Goal: Task Accomplishment & Management: Use online tool/utility

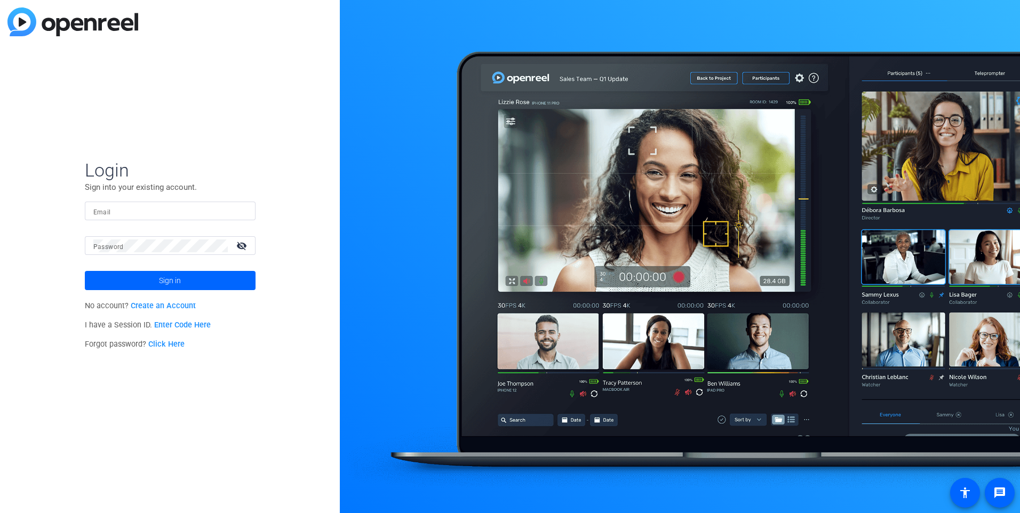
click at [163, 212] on input "Email" at bounding box center [170, 211] width 154 height 13
type input "[PERSON_NAME][EMAIL_ADDRESS][PERSON_NAME][DOMAIN_NAME]"
click at [176, 275] on span "Sign in" at bounding box center [170, 280] width 22 height 27
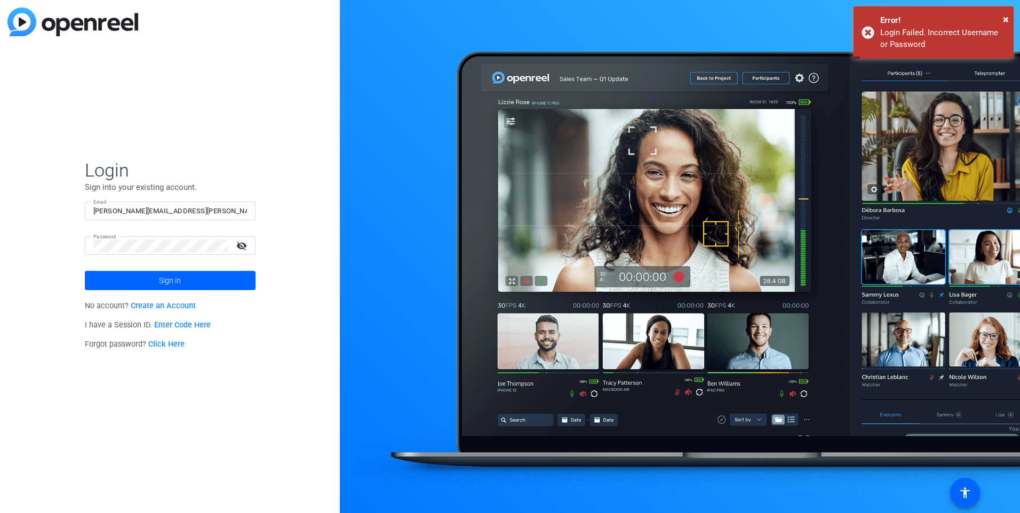
click at [241, 247] on mat-icon "visibility_off" at bounding box center [243, 245] width 26 height 15
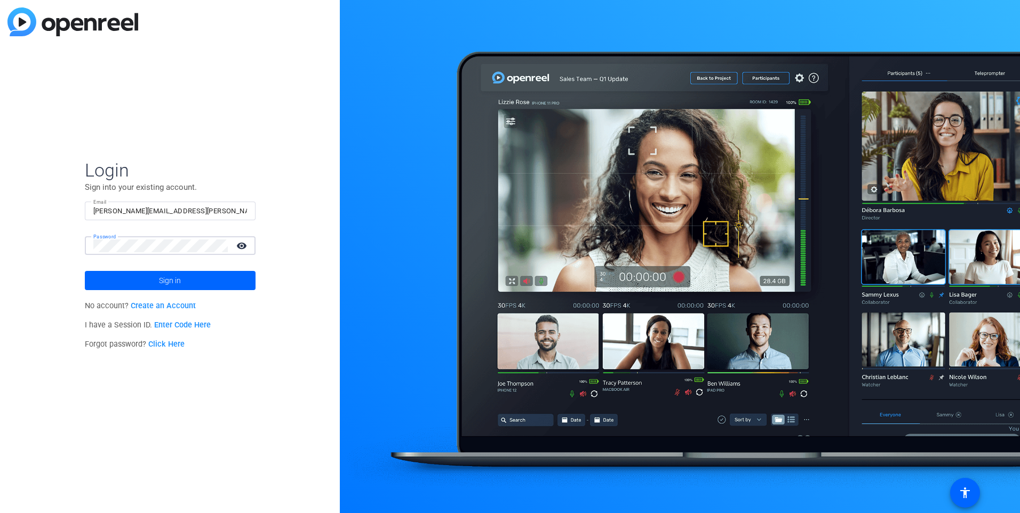
click at [75, 244] on div "Login Sign into your existing account. Email [PERSON_NAME][EMAIL_ADDRESS][PERSO…" at bounding box center [170, 256] width 340 height 513
click at [85, 271] on button "Sign in" at bounding box center [170, 280] width 171 height 19
click at [187, 282] on span at bounding box center [170, 281] width 171 height 26
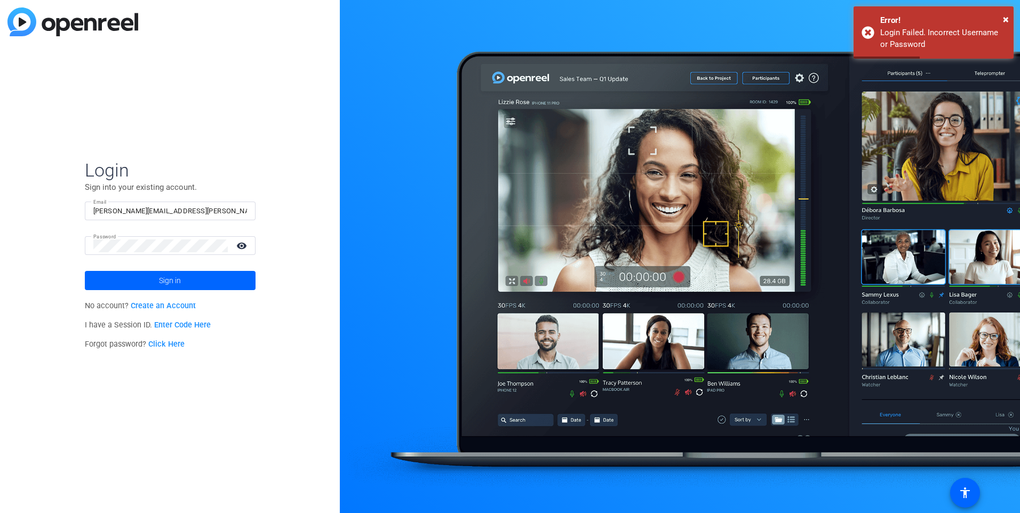
click at [169, 343] on link "Click Here" at bounding box center [166, 344] width 36 height 9
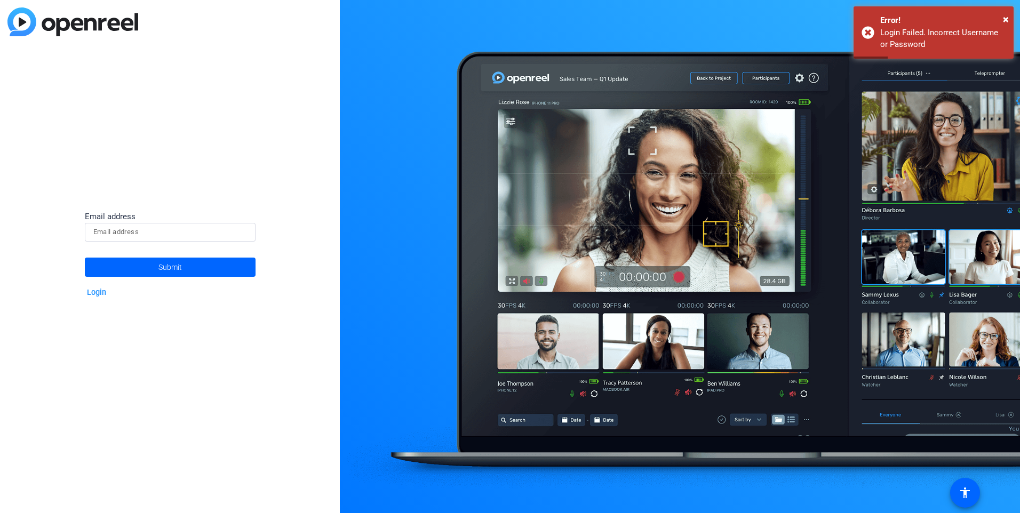
click at [148, 235] on input at bounding box center [170, 232] width 154 height 13
type input "[PERSON_NAME][EMAIL_ADDRESS][PERSON_NAME][DOMAIN_NAME]"
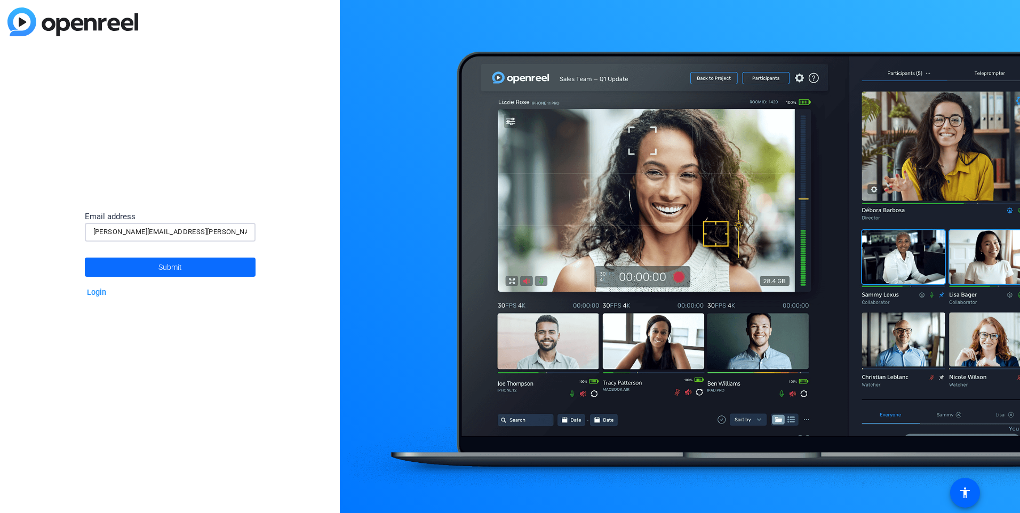
click at [160, 263] on span "Submit" at bounding box center [170, 267] width 23 height 27
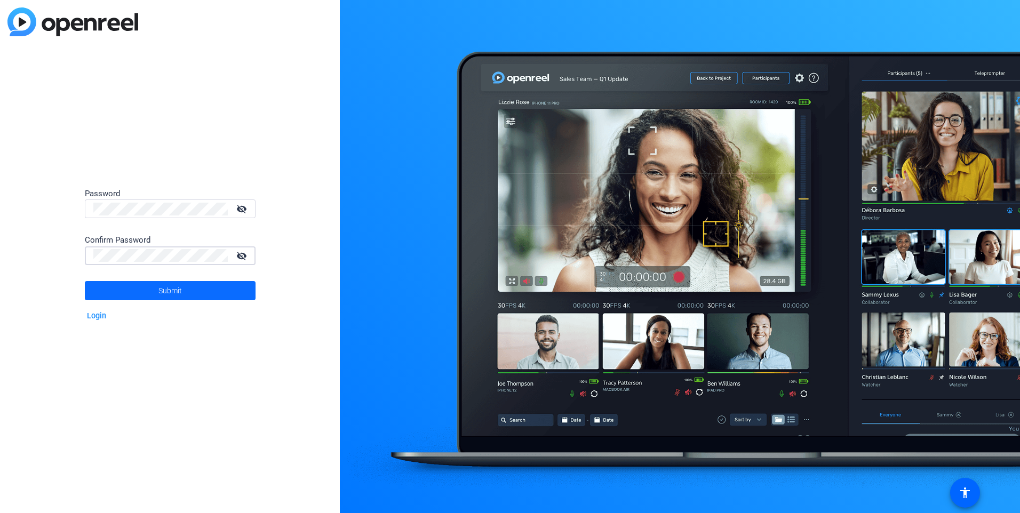
click at [210, 298] on span at bounding box center [170, 291] width 171 height 26
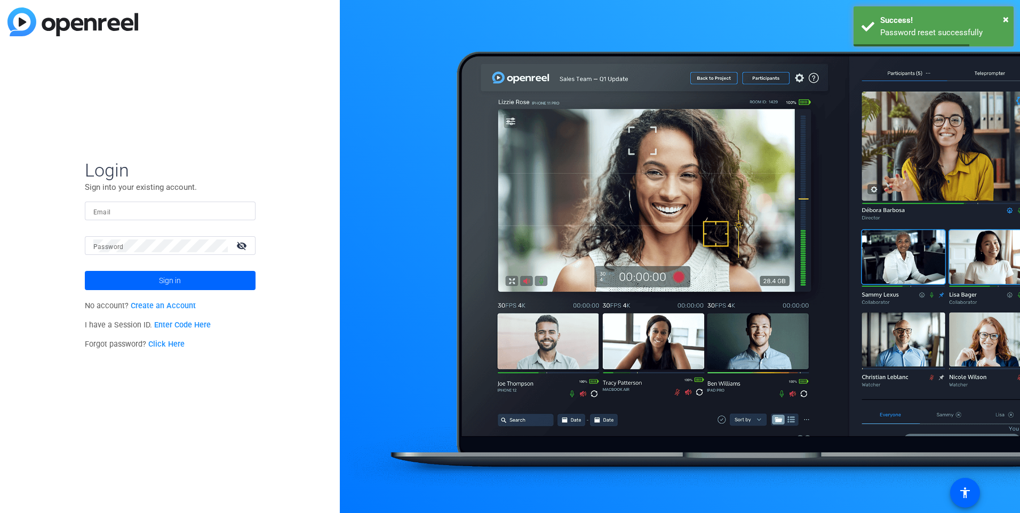
click at [197, 200] on form "Login Sign into your existing account. Email Password visibility_off Sign in" at bounding box center [170, 224] width 171 height 131
click at [204, 218] on div at bounding box center [170, 211] width 154 height 19
click at [201, 213] on input "Email" at bounding box center [170, 211] width 154 height 13
type input "[PERSON_NAME][EMAIL_ADDRESS][PERSON_NAME][DOMAIN_NAME]"
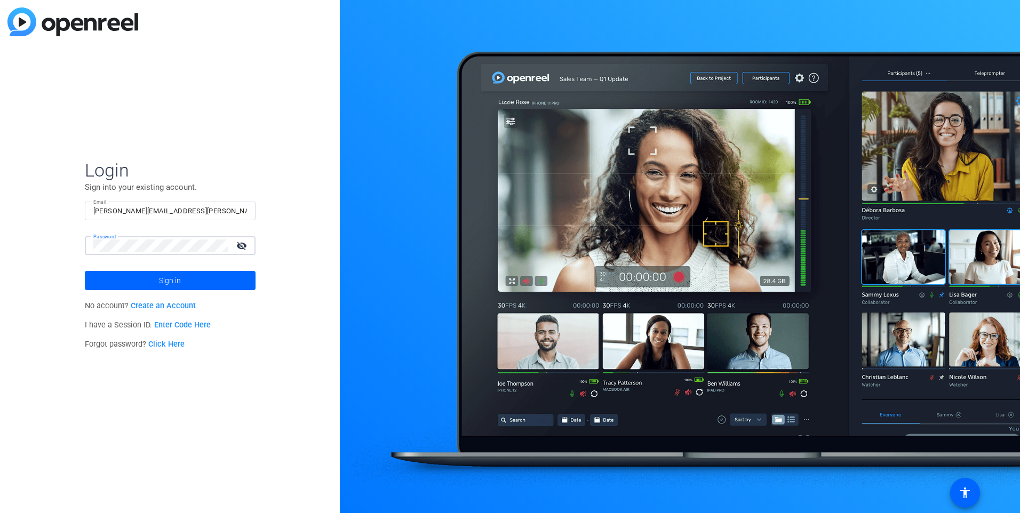
click at [85, 271] on button "Sign in" at bounding box center [170, 280] width 171 height 19
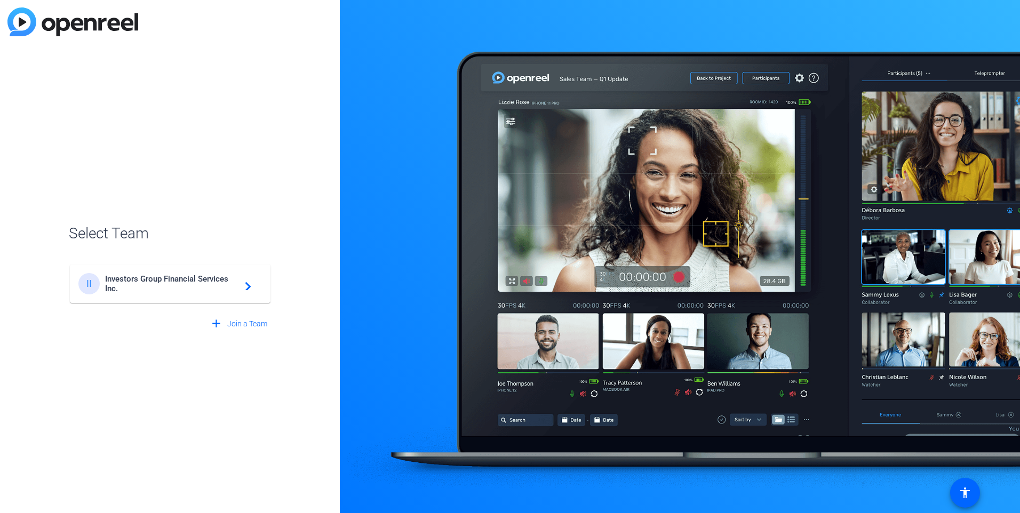
click at [171, 289] on span "Investors Group Financial Services Inc." at bounding box center [171, 283] width 133 height 19
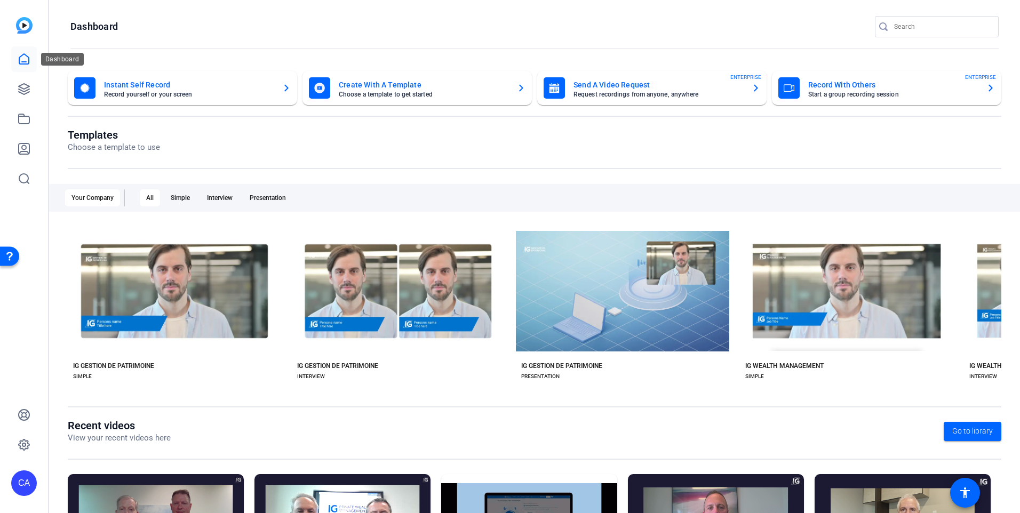
click at [26, 61] on icon at bounding box center [24, 59] width 13 height 13
click at [22, 86] on icon at bounding box center [24, 89] width 13 height 13
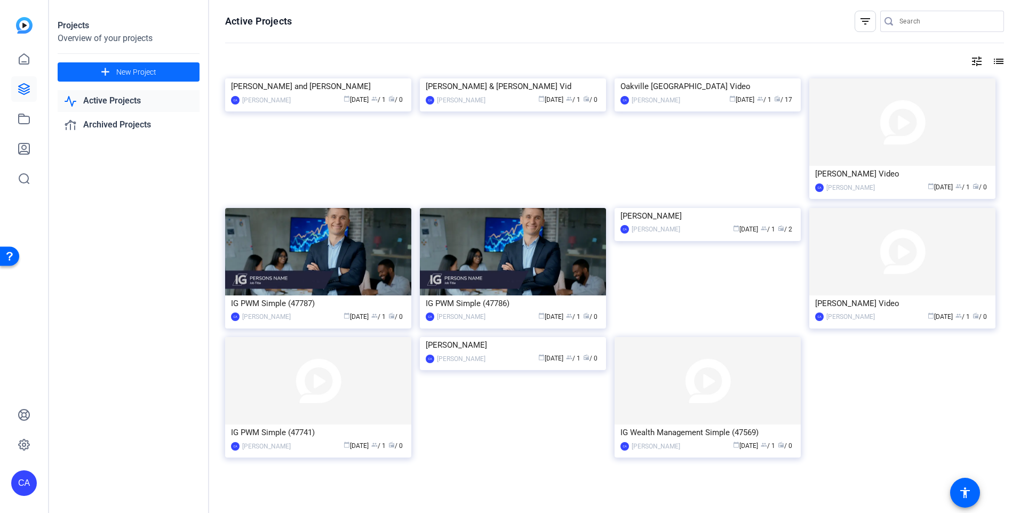
click at [131, 65] on span at bounding box center [129, 72] width 142 height 26
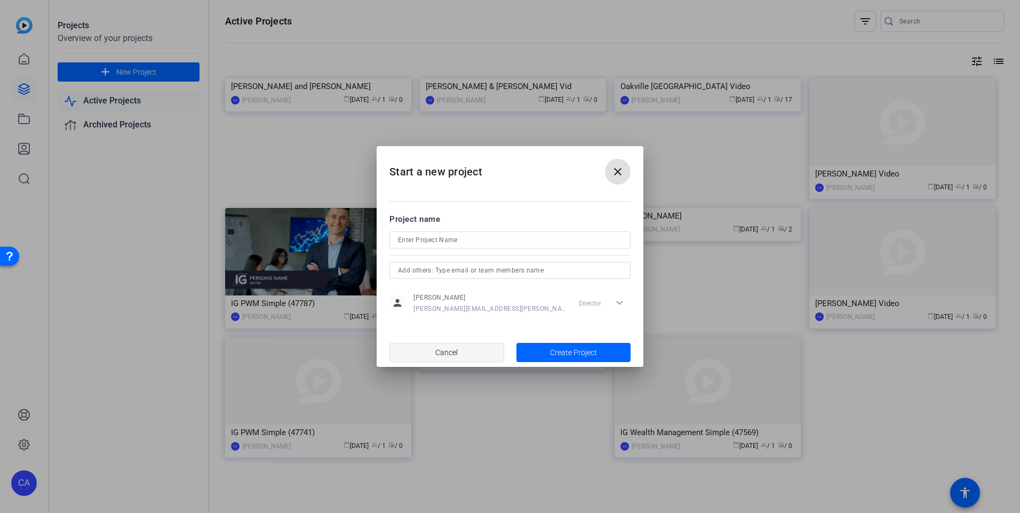
click at [456, 353] on span "Cancel" at bounding box center [447, 353] width 22 height 20
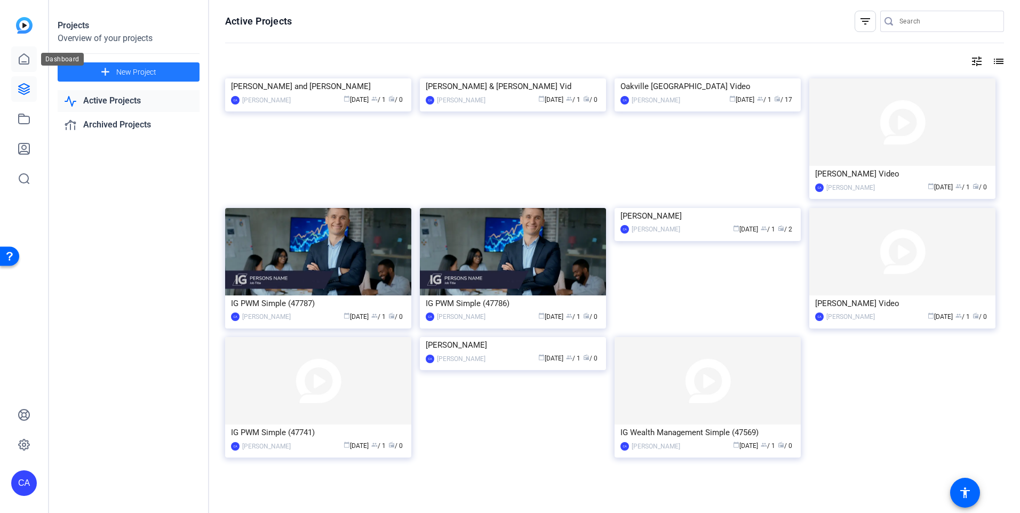
click at [25, 61] on icon at bounding box center [24, 59] width 13 height 13
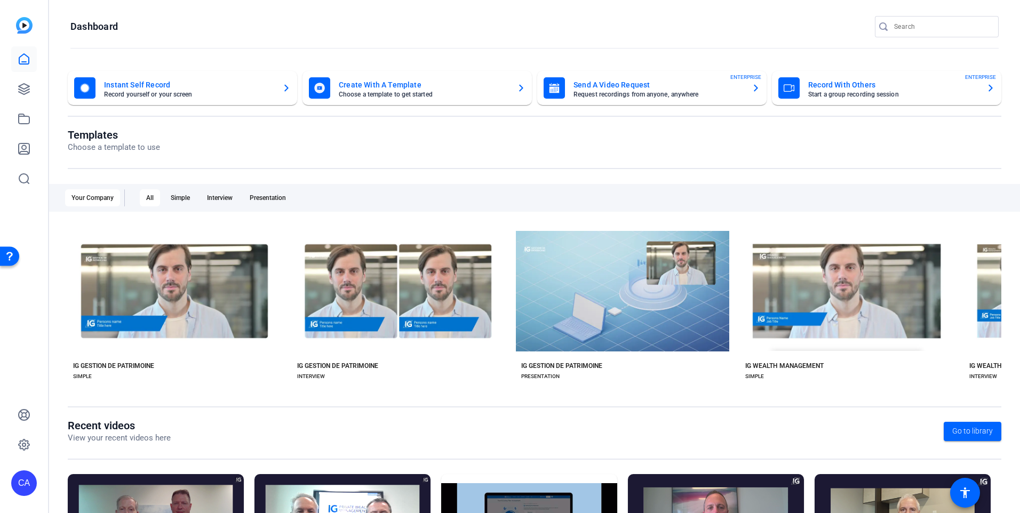
click at [20, 22] on img at bounding box center [24, 25] width 17 height 17
click at [839, 88] on mat-card-title "Record With Others" at bounding box center [894, 84] width 170 height 13
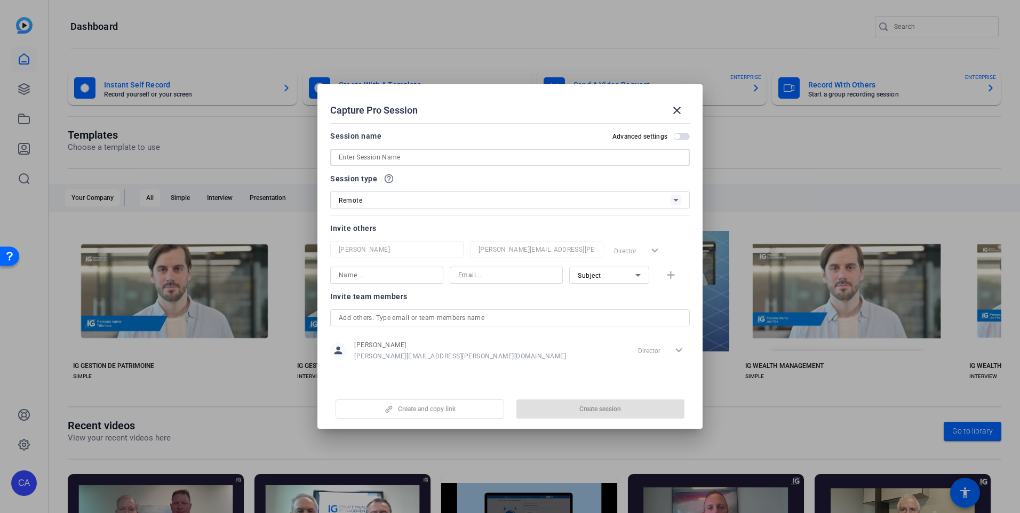
click at [410, 161] on input at bounding box center [510, 157] width 343 height 13
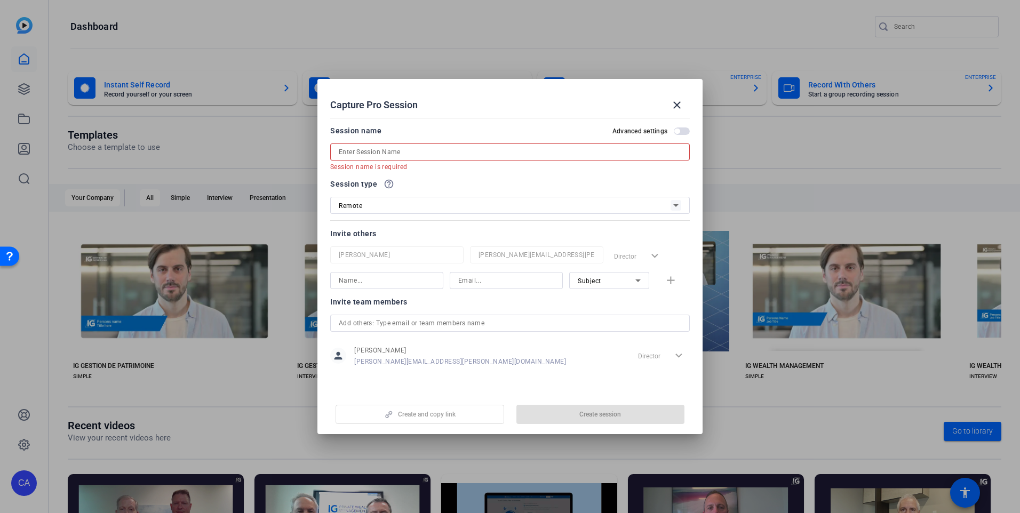
click at [449, 154] on input at bounding box center [510, 152] width 343 height 13
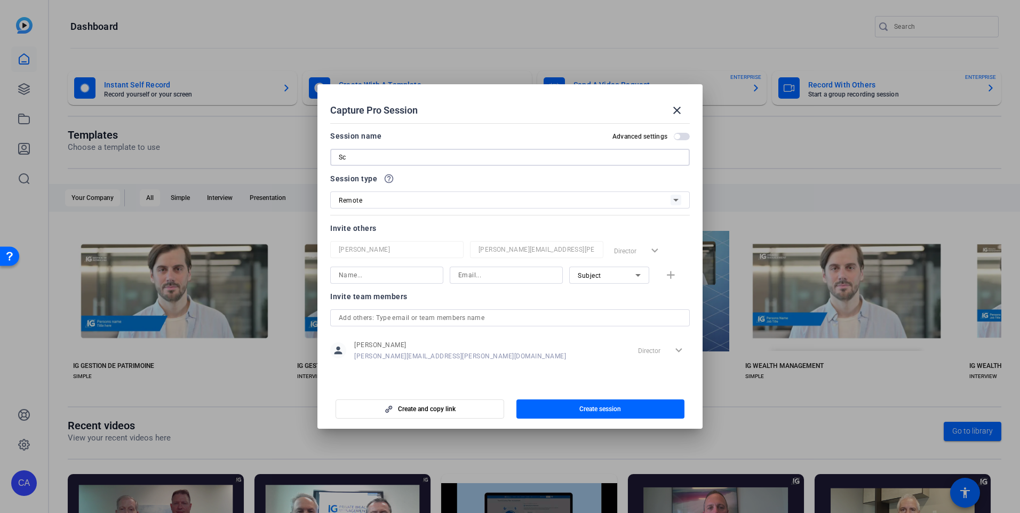
type input "S"
type input "Middaugh-Scott Welcome Video"
click at [678, 350] on div "Director expand_more" at bounding box center [662, 350] width 56 height 19
click at [469, 311] on div at bounding box center [510, 318] width 343 height 17
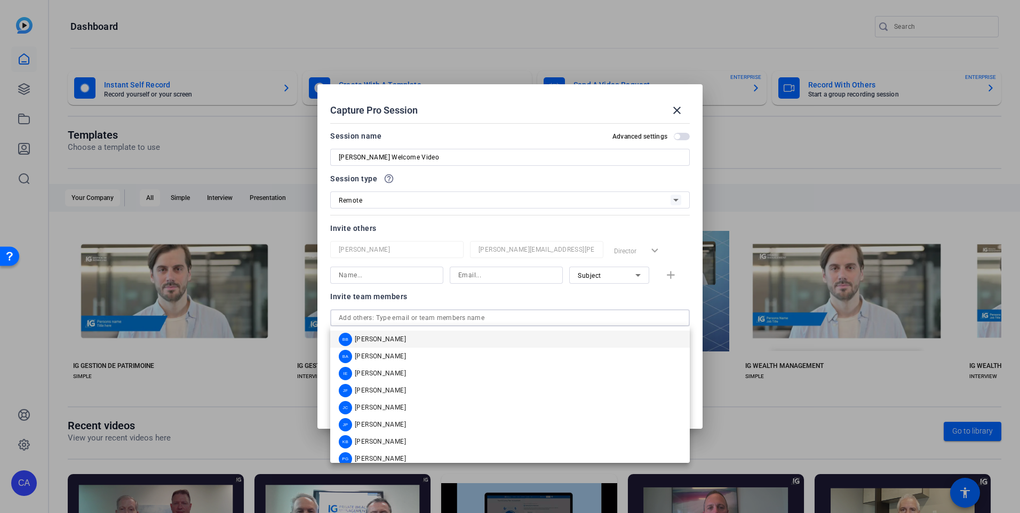
click at [469, 312] on input "text" at bounding box center [510, 318] width 343 height 13
click at [469, 304] on div "Invite team members person Catherine Ambrose catherine.ambrose@ig.ca Director e…" at bounding box center [510, 332] width 360 height 84
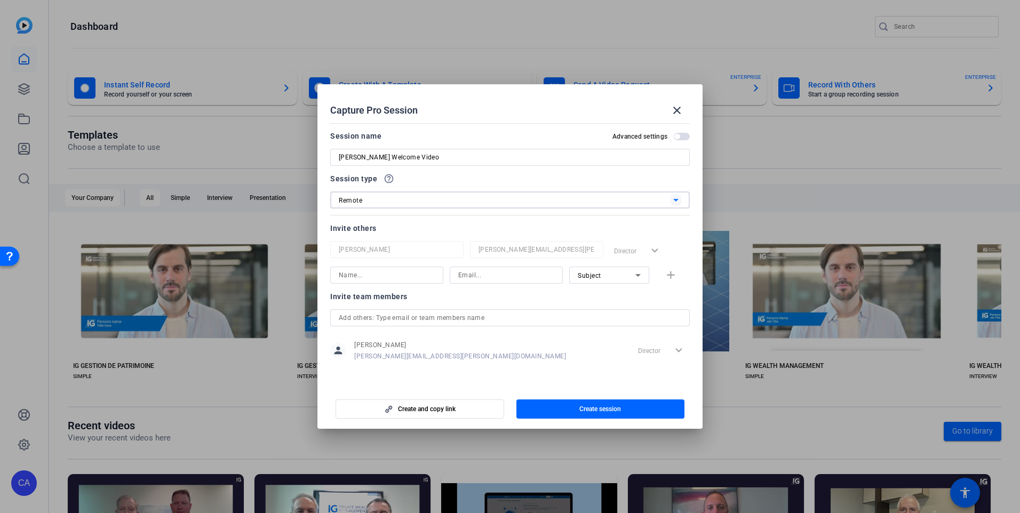
click at [671, 201] on icon at bounding box center [676, 200] width 13 height 13
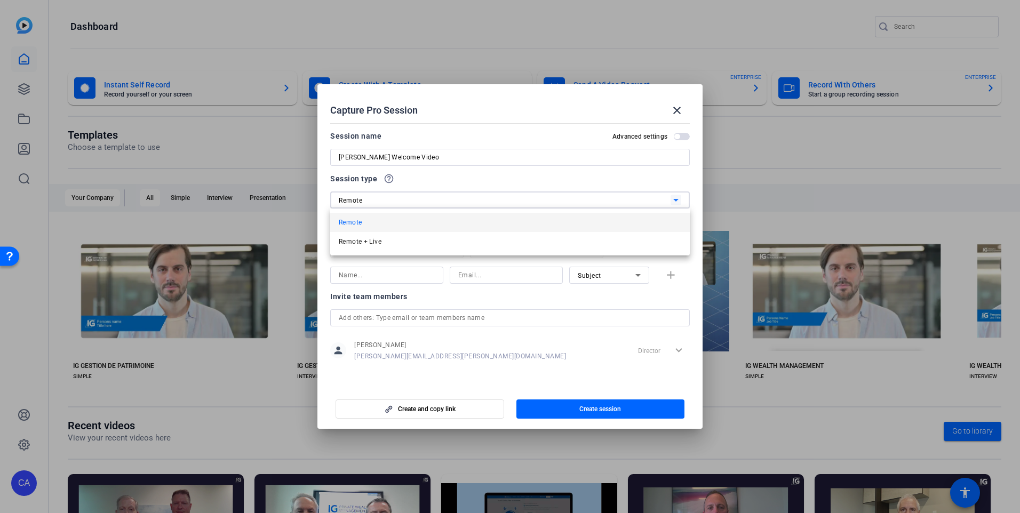
click at [352, 221] on span "Remote" at bounding box center [350, 222] width 23 height 13
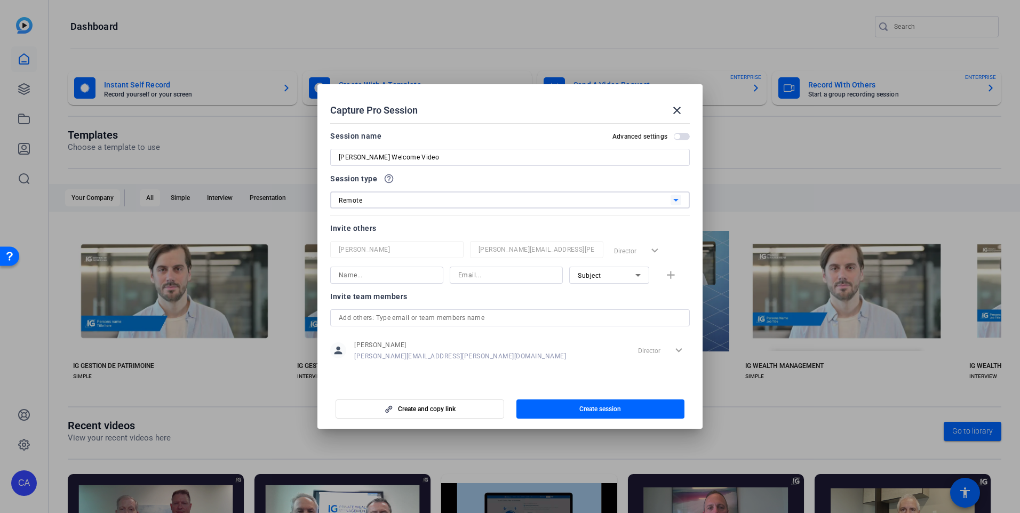
click at [678, 137] on span "button" at bounding box center [677, 136] width 5 height 5
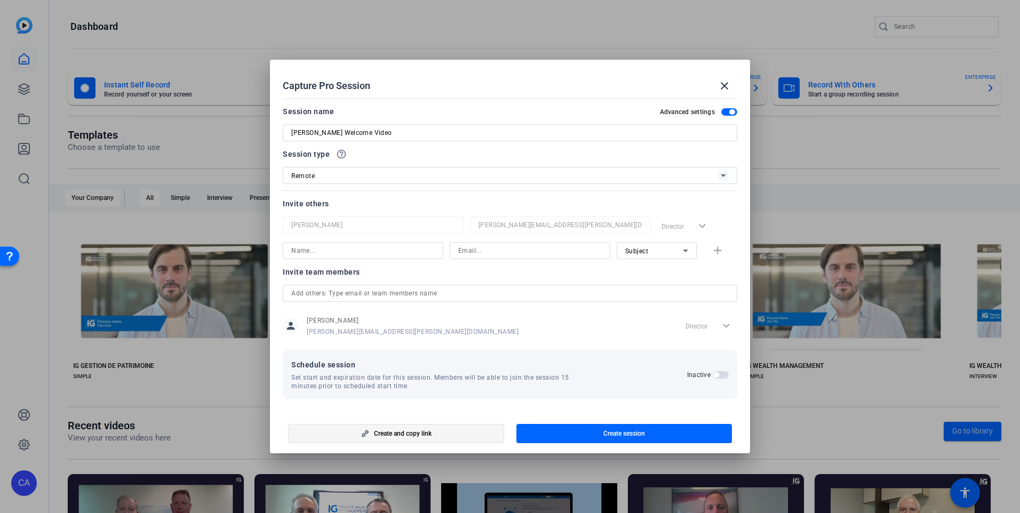
click at [407, 441] on span "button" at bounding box center [396, 434] width 215 height 26
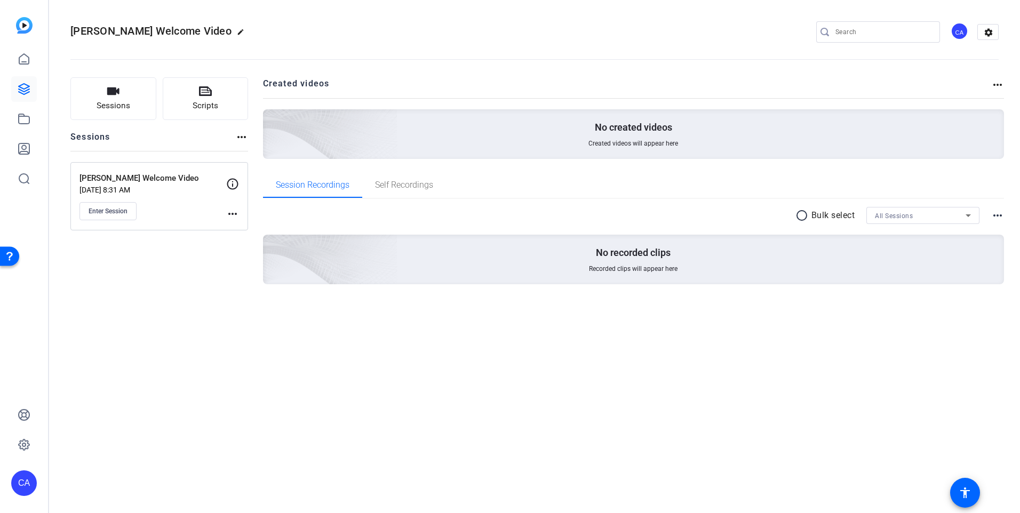
click at [234, 210] on mat-icon "more_horiz" at bounding box center [232, 214] width 13 height 13
click at [233, 187] on div at bounding box center [510, 256] width 1020 height 513
click at [233, 187] on icon at bounding box center [232, 184] width 13 height 13
click at [230, 182] on icon at bounding box center [232, 184] width 13 height 13
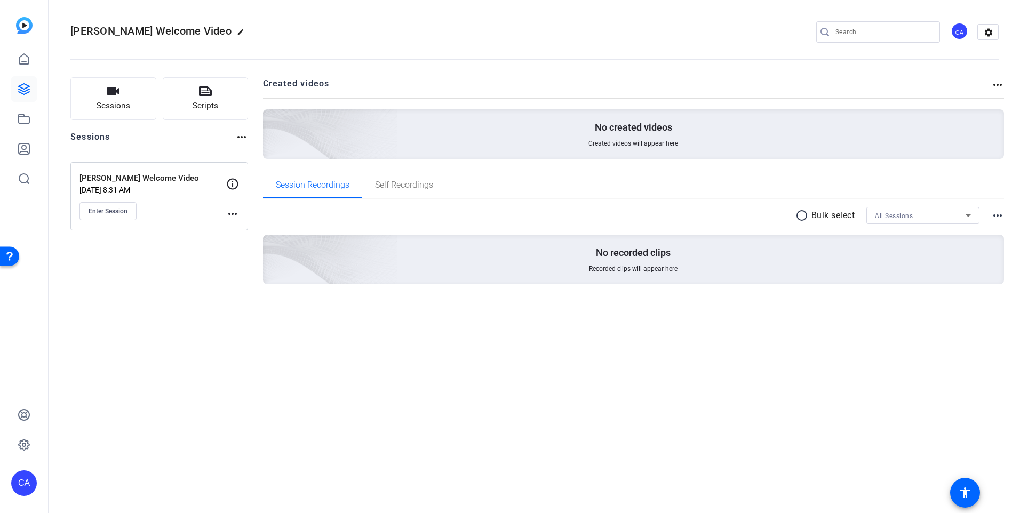
click at [230, 182] on icon at bounding box center [232, 184] width 13 height 13
click at [179, 194] on div "Middaugh-Scott Welcome Video Sep 23, 2025 @ 8:31 AM Enter Session" at bounding box center [153, 196] width 147 height 48
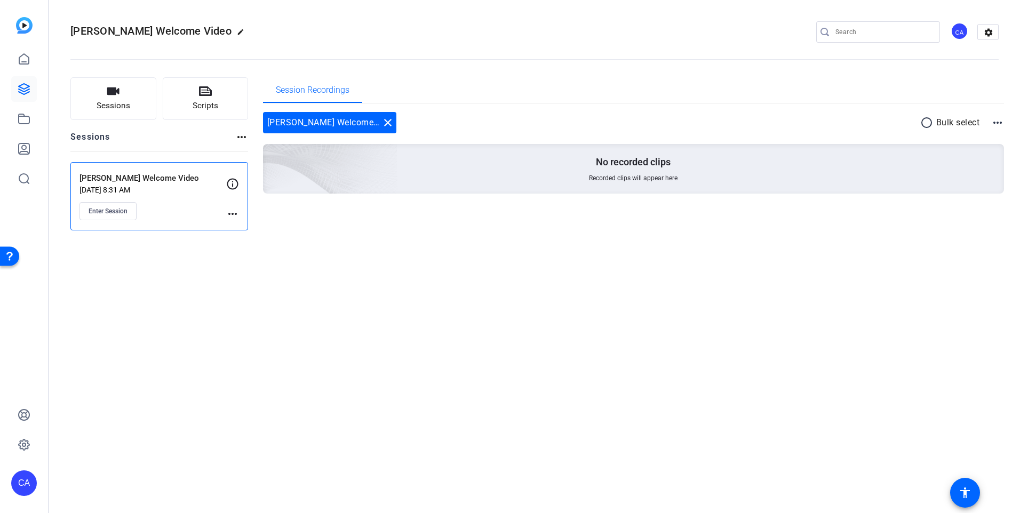
click at [668, 326] on div "Middaugh-Scott Welcome Video edit CA settings Sessions Scripts Sessions more_ho…" at bounding box center [534, 256] width 971 height 513
click at [413, 424] on div "Middaugh-Scott Welcome Video edit CA settings Sessions Scripts Sessions more_ho…" at bounding box center [534, 256] width 971 height 513
